Goal: Understand process/instructions

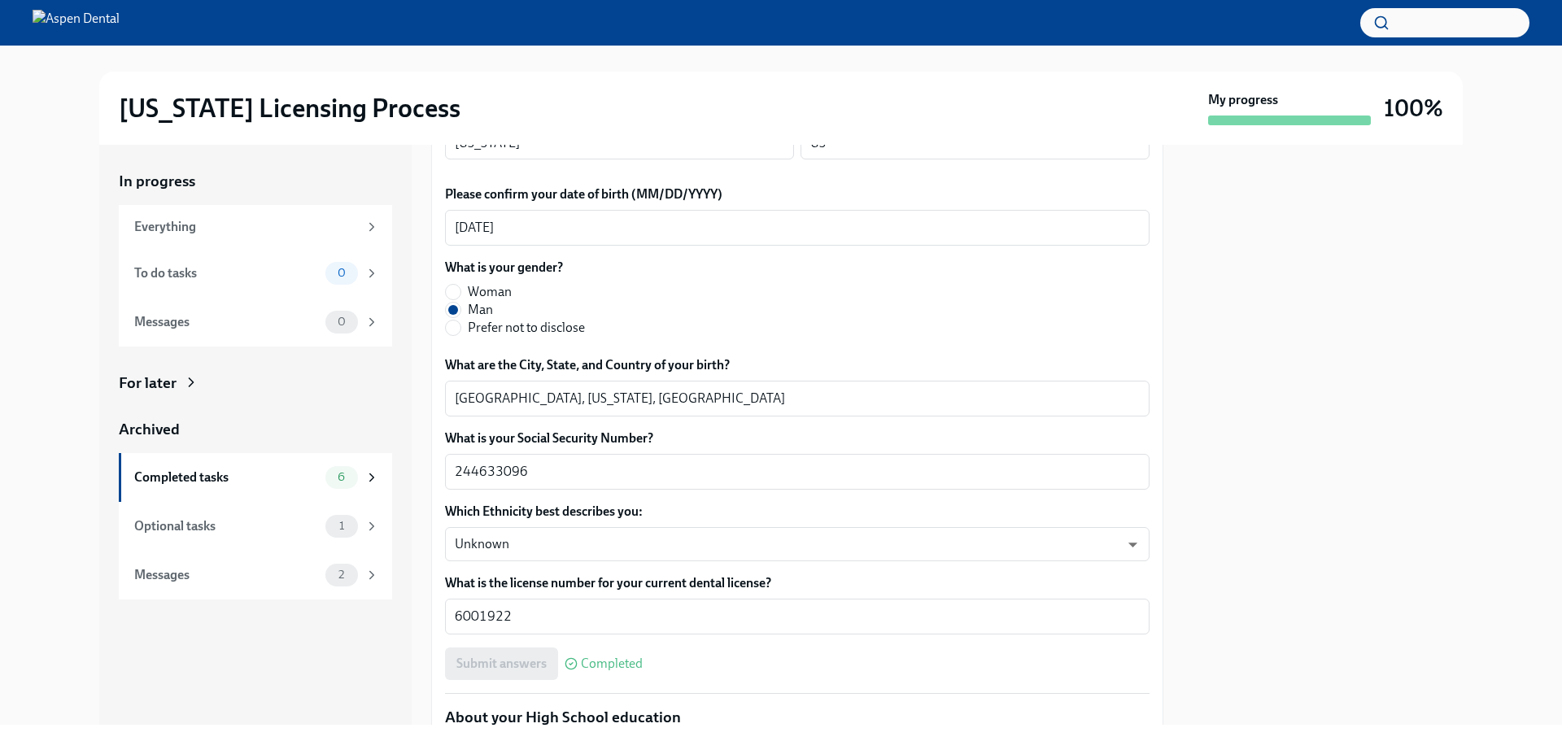
scroll to position [651, 0]
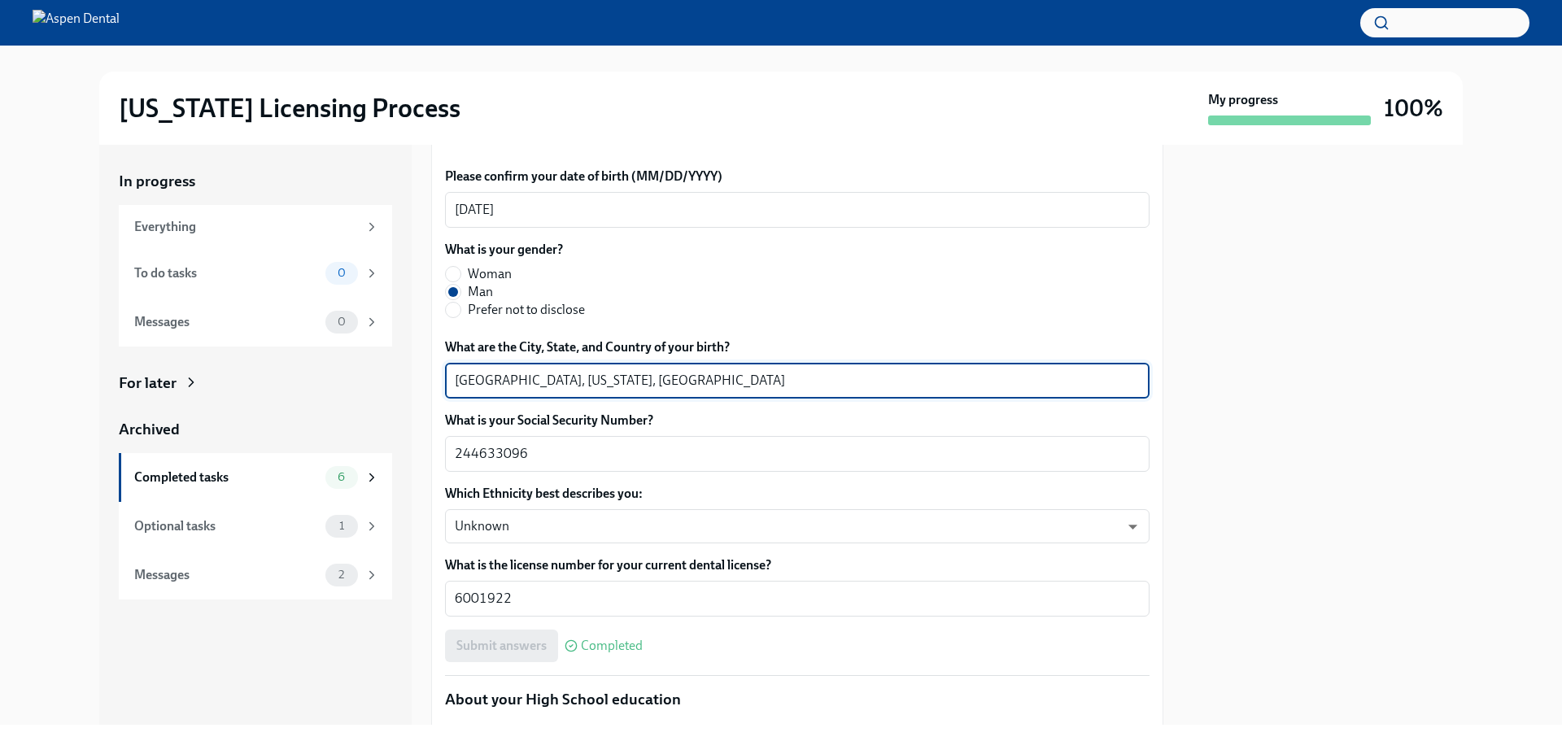
drag, startPoint x: 501, startPoint y: 379, endPoint x: 424, endPoint y: 376, distance: 77.3
click at [424, 376] on div "In progress Everything To do tasks 0 Messages 0 For later Archived Completed ta…" at bounding box center [780, 435] width 1363 height 580
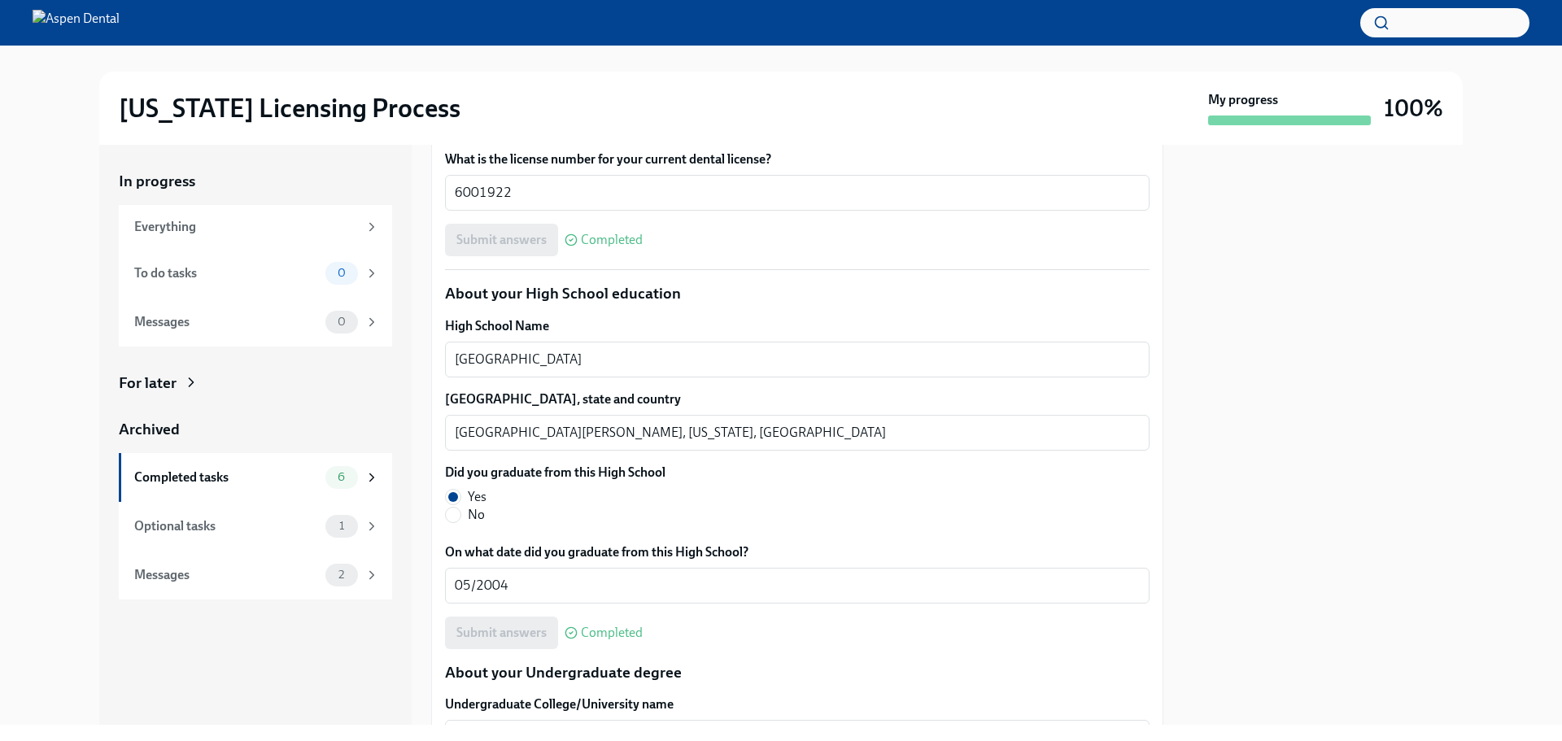
scroll to position [1057, 0]
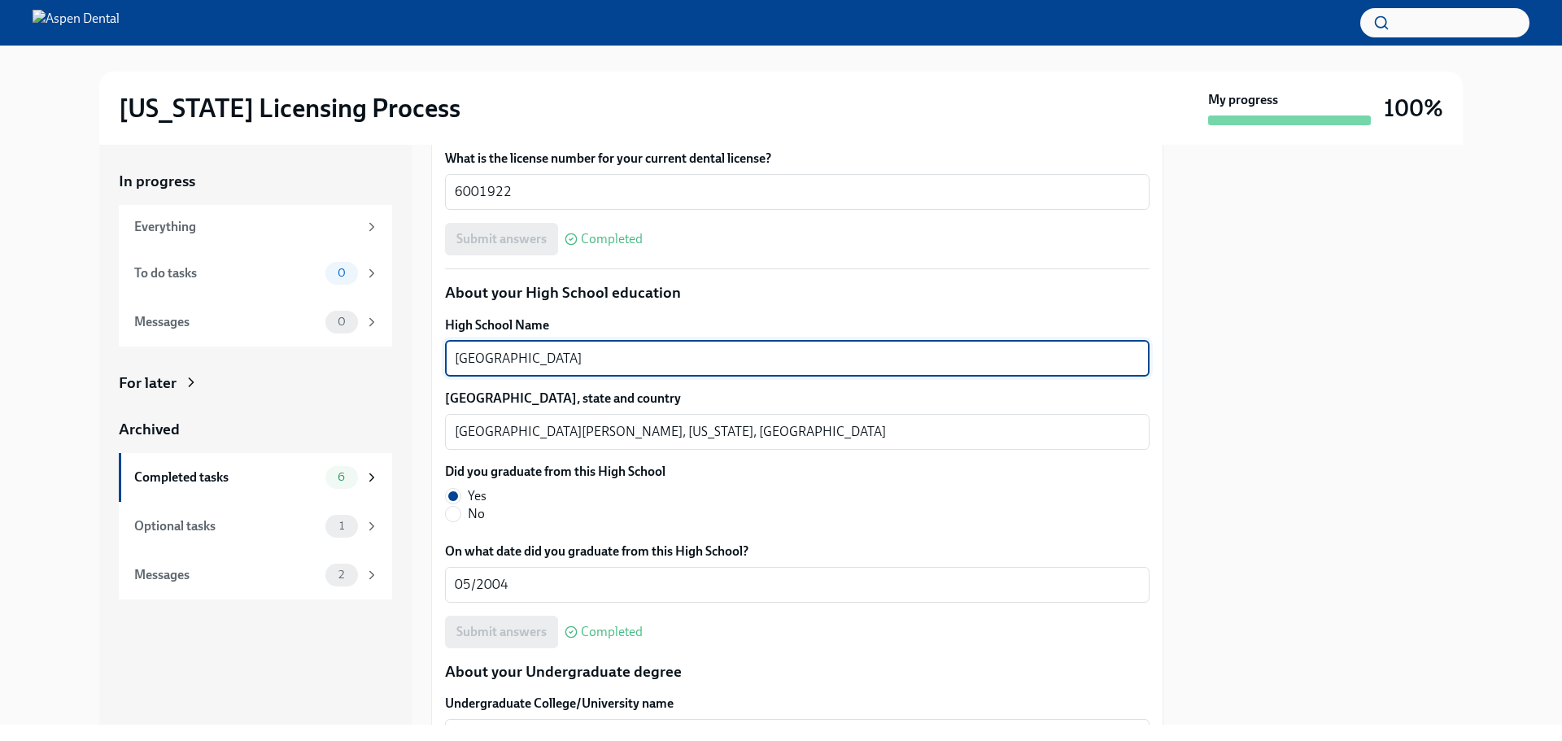
drag, startPoint x: 569, startPoint y: 359, endPoint x: 430, endPoint y: 356, distance: 138.3
click at [430, 356] on div "In progress Everything To do tasks 0 Messages 0 For later Archived Completed ta…" at bounding box center [780, 435] width 1363 height 580
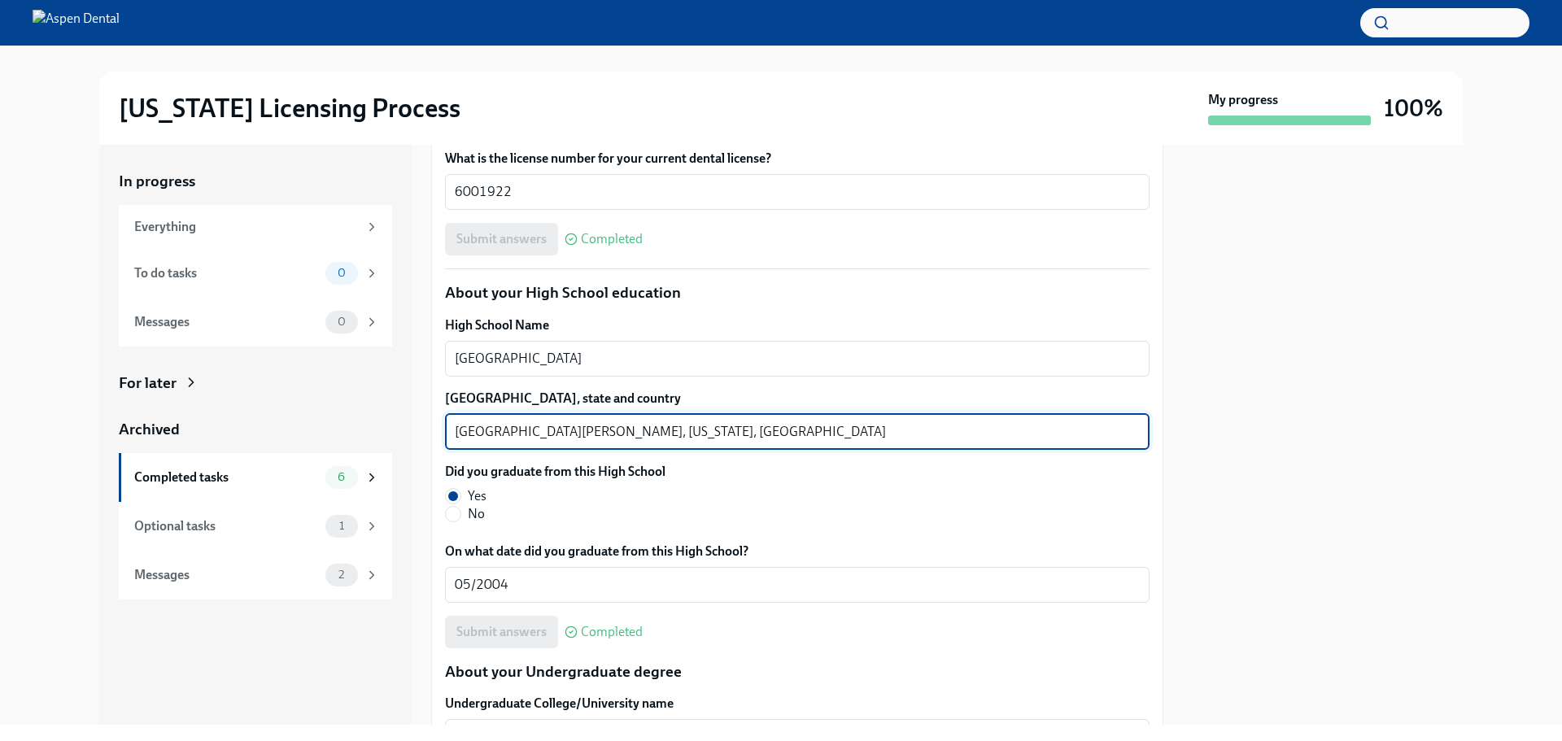
drag, startPoint x: 517, startPoint y: 434, endPoint x: 452, endPoint y: 424, distance: 65.0
click at [452, 424] on div "[GEOGRAPHIC_DATA][PERSON_NAME], [US_STATE], [GEOGRAPHIC_DATA] x ​" at bounding box center [797, 432] width 704 height 36
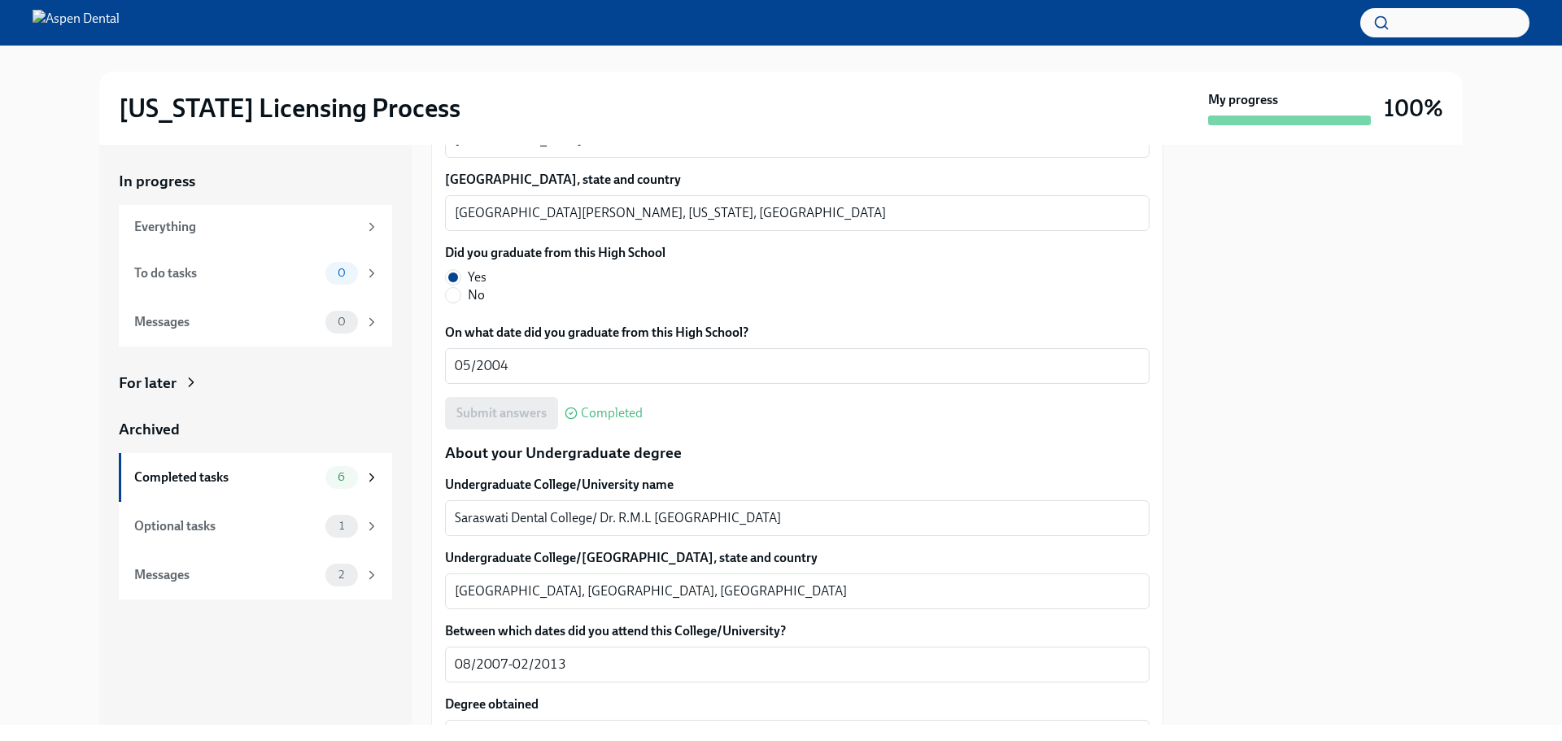
scroll to position [1383, 0]
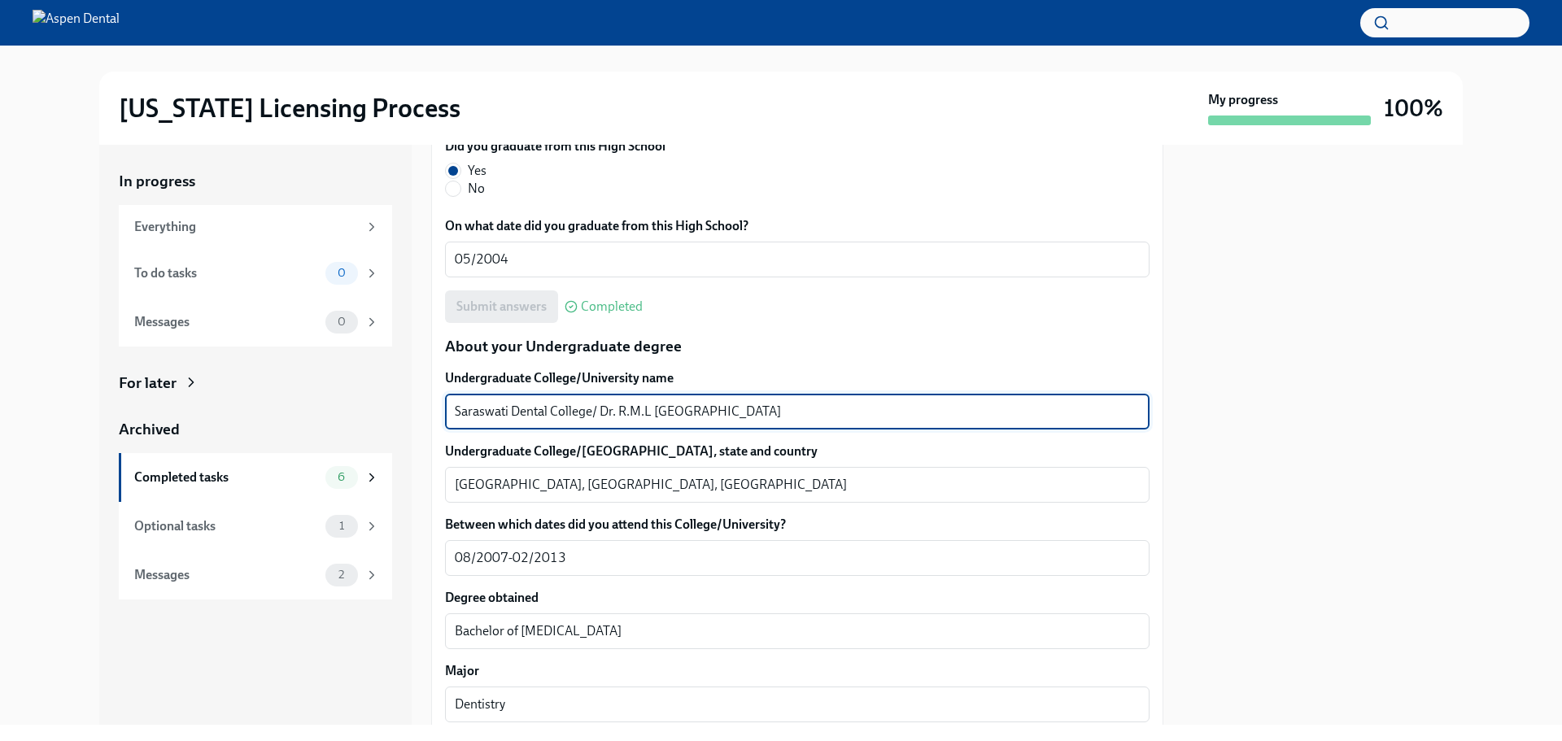
drag, startPoint x: 763, startPoint y: 412, endPoint x: 443, endPoint y: 415, distance: 320.5
click at [443, 415] on div "We will fill out the [US_STATE] State Application Form on your behalf – we'll j…" at bounding box center [797, 720] width 732 height 3502
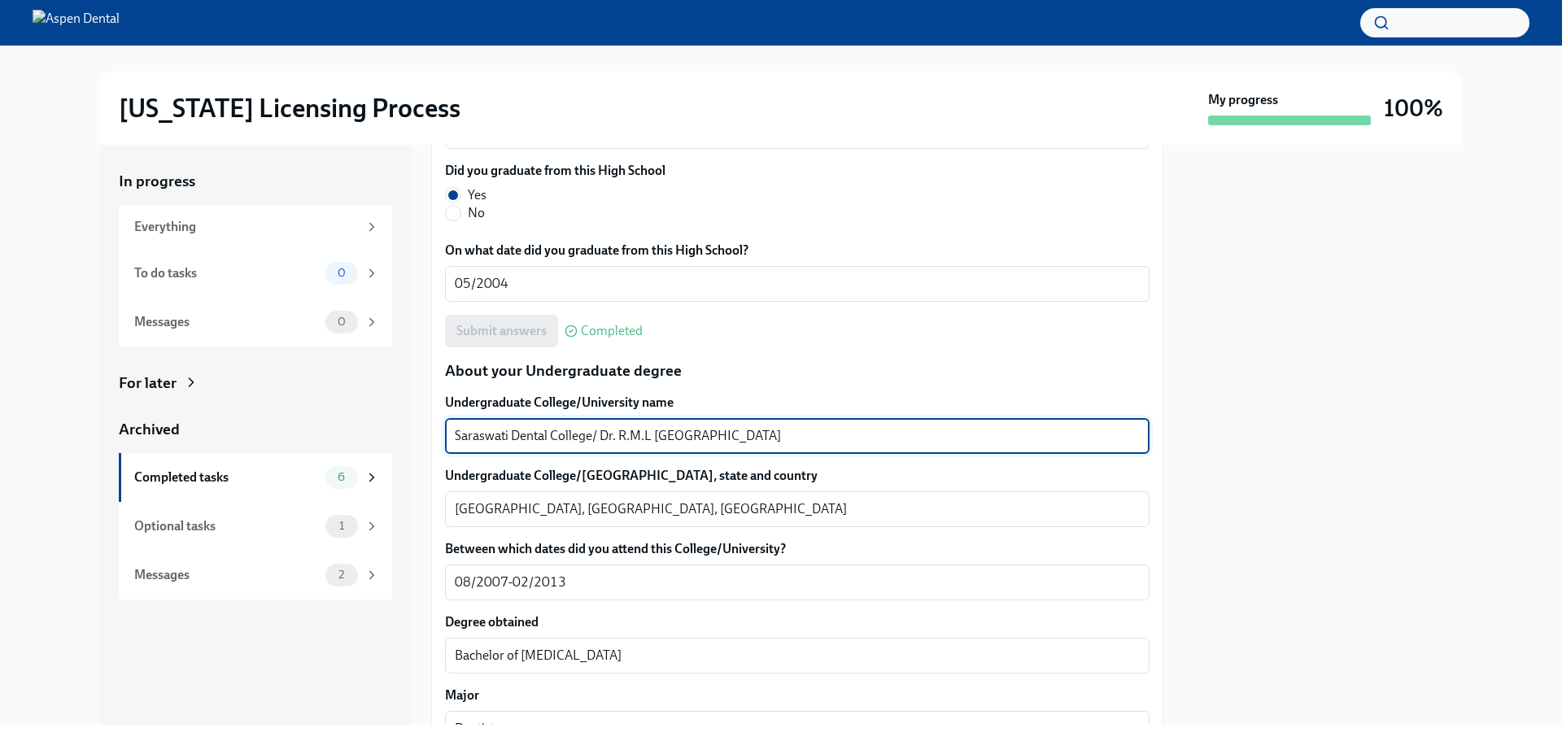
scroll to position [1302, 0]
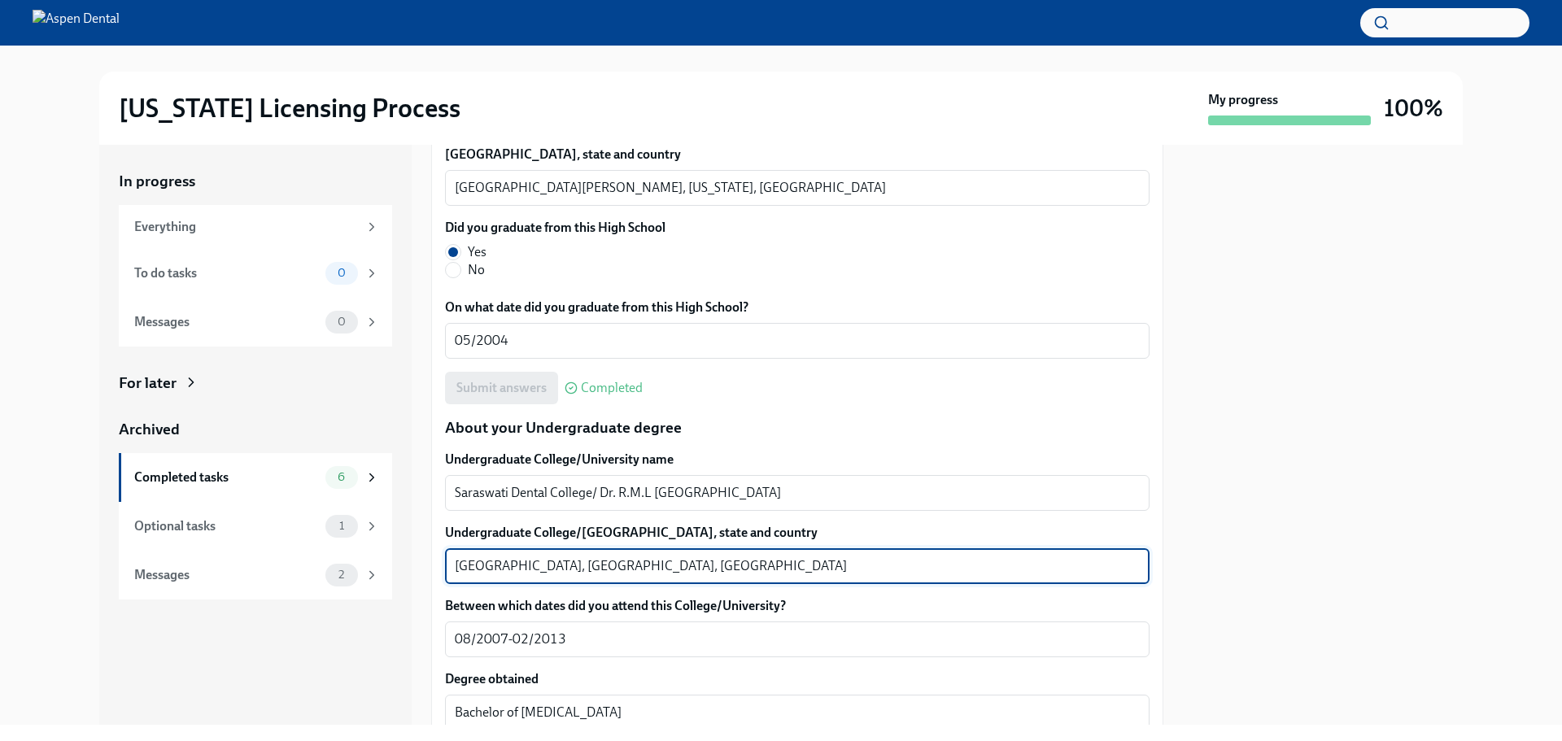
drag, startPoint x: 507, startPoint y: 565, endPoint x: 412, endPoint y: 571, distance: 94.6
click at [412, 571] on div "In progress Everything To do tasks 0 Messages 0 For later Archived Completed ta…" at bounding box center [780, 435] width 1363 height 580
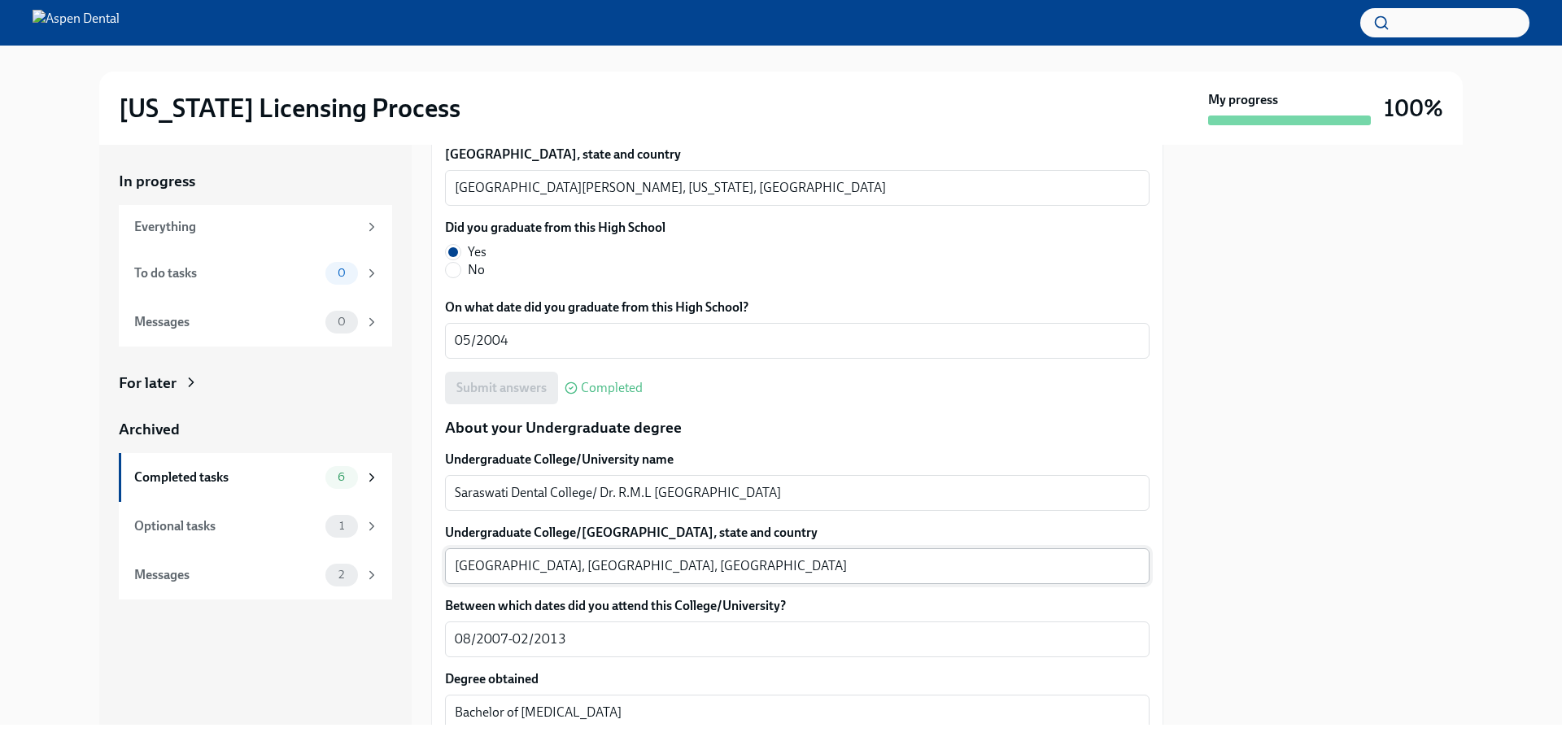
click at [453, 574] on div "[GEOGRAPHIC_DATA], [GEOGRAPHIC_DATA], [GEOGRAPHIC_DATA] x ​" at bounding box center [797, 566] width 704 height 36
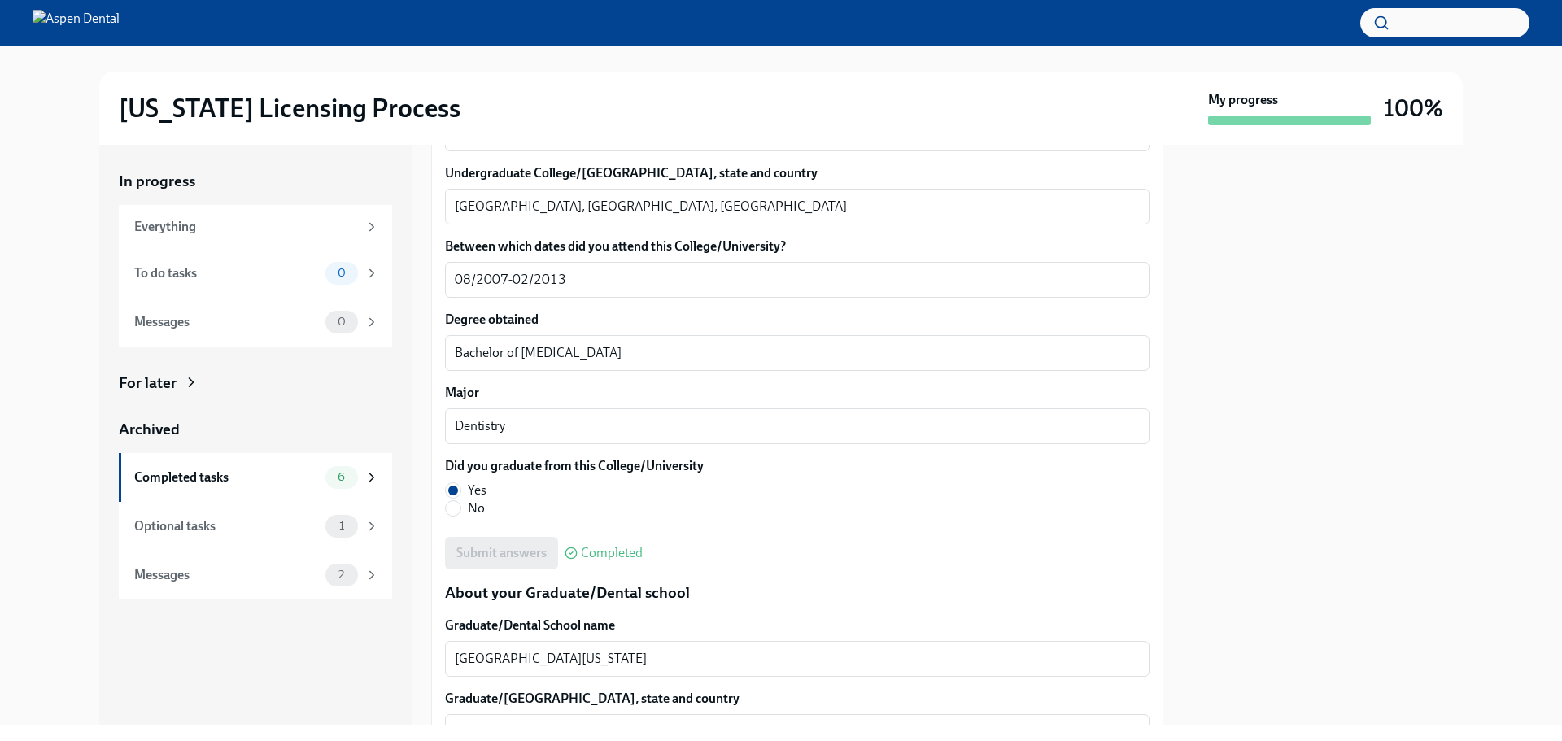
scroll to position [1708, 0]
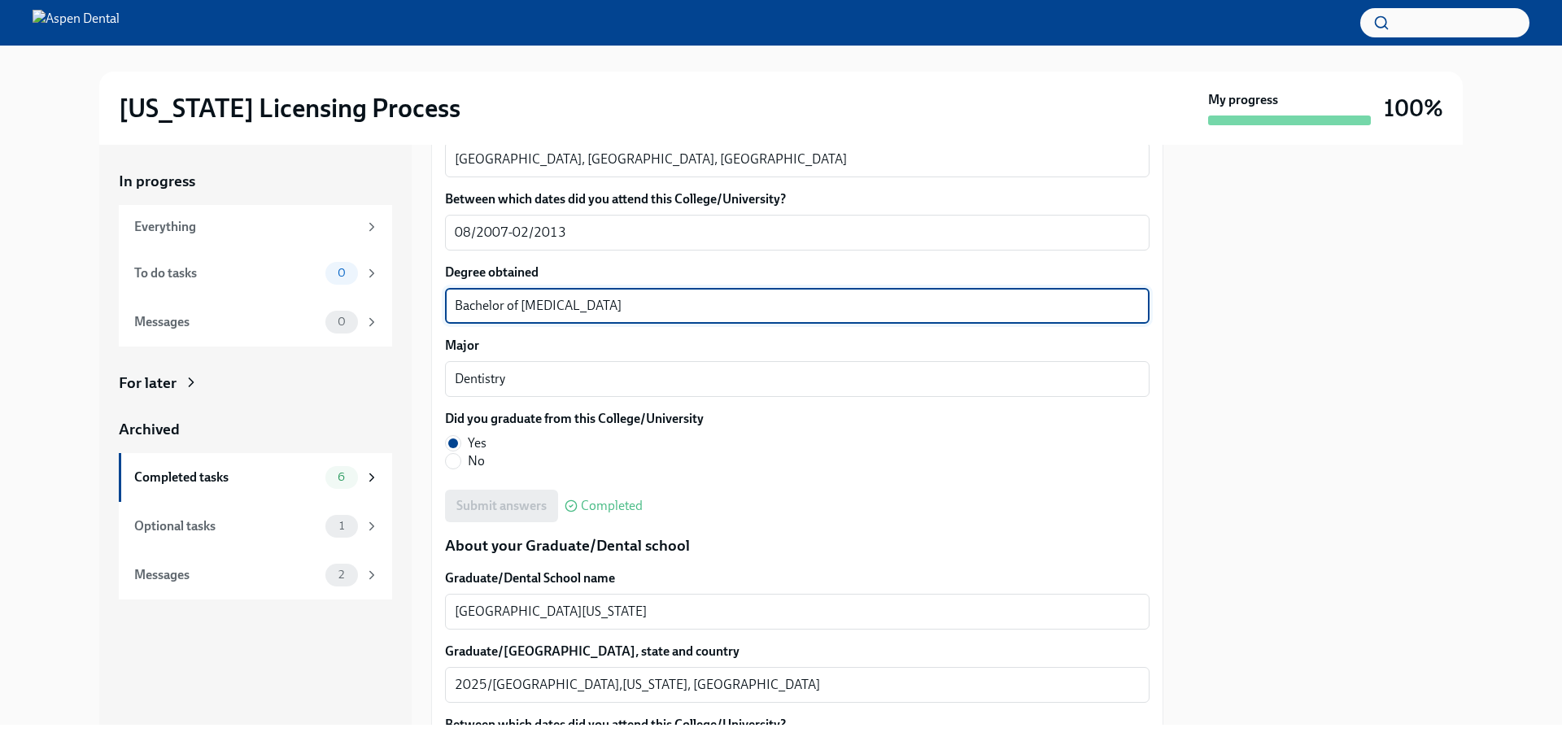
click at [616, 300] on textarea "Bachelor of [MEDICAL_DATA]" at bounding box center [797, 306] width 685 height 20
drag, startPoint x: 619, startPoint y: 303, endPoint x: 458, endPoint y: 303, distance: 161.1
click at [448, 303] on div "Bachelor of [MEDICAL_DATA] x ​" at bounding box center [797, 306] width 704 height 36
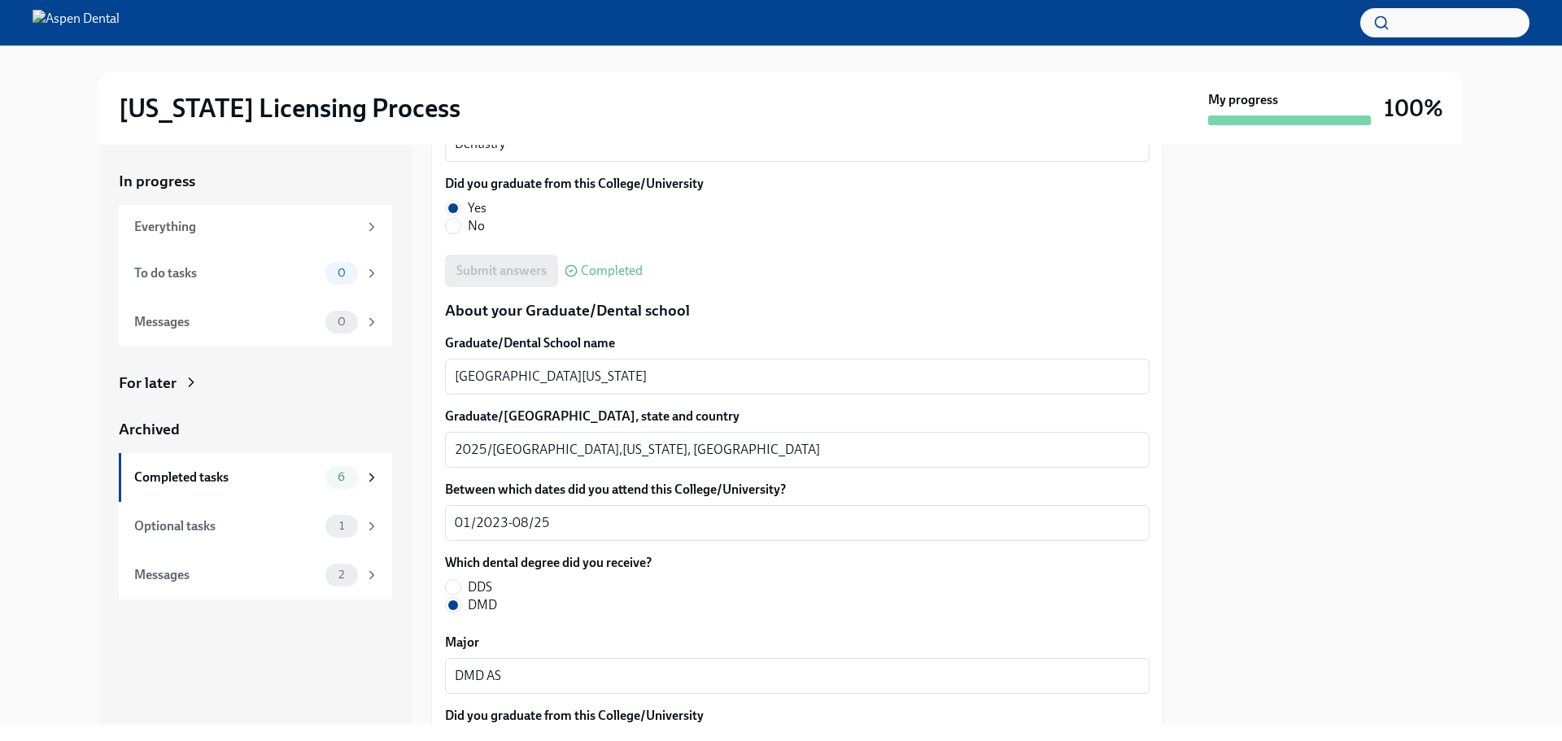
scroll to position [2034, 0]
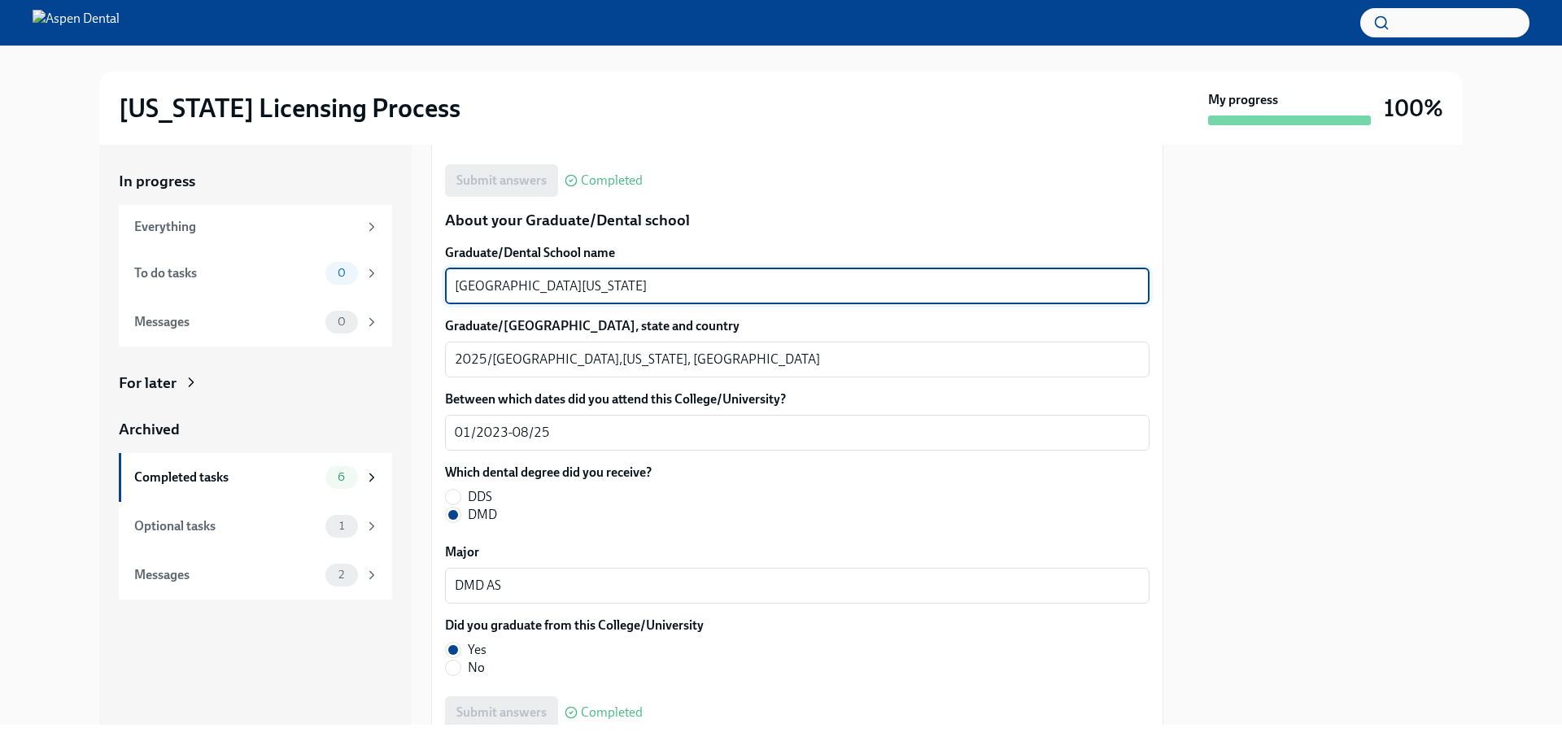
drag, startPoint x: 630, startPoint y: 286, endPoint x: 435, endPoint y: 305, distance: 196.1
click at [435, 305] on div "We will fill out the [US_STATE] State Application Form on your behalf – we'll j…" at bounding box center [797, 69] width 732 height 3502
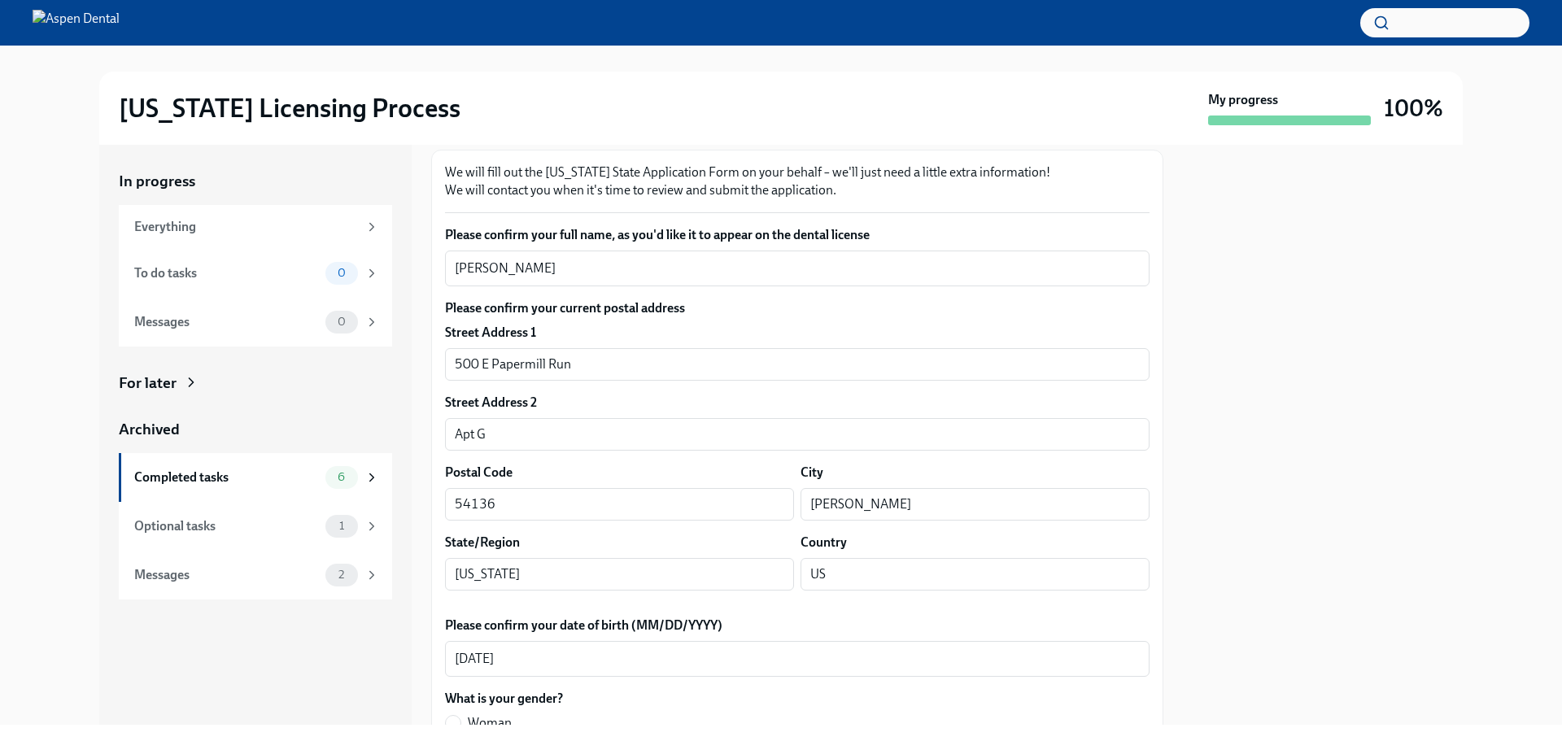
scroll to position [0, 0]
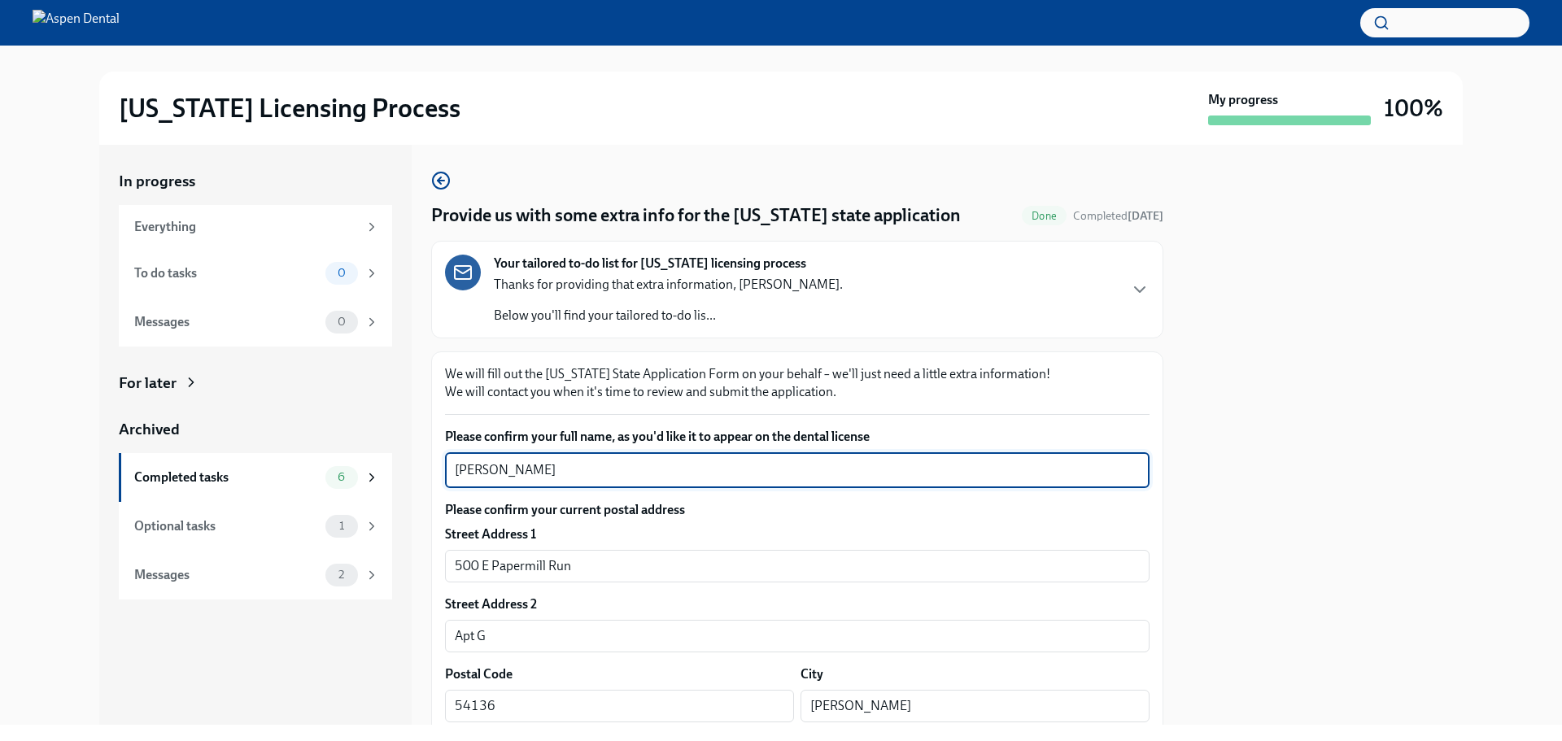
drag, startPoint x: 568, startPoint y: 472, endPoint x: 432, endPoint y: 468, distance: 135.9
